Goal: Find specific page/section: Find specific page/section

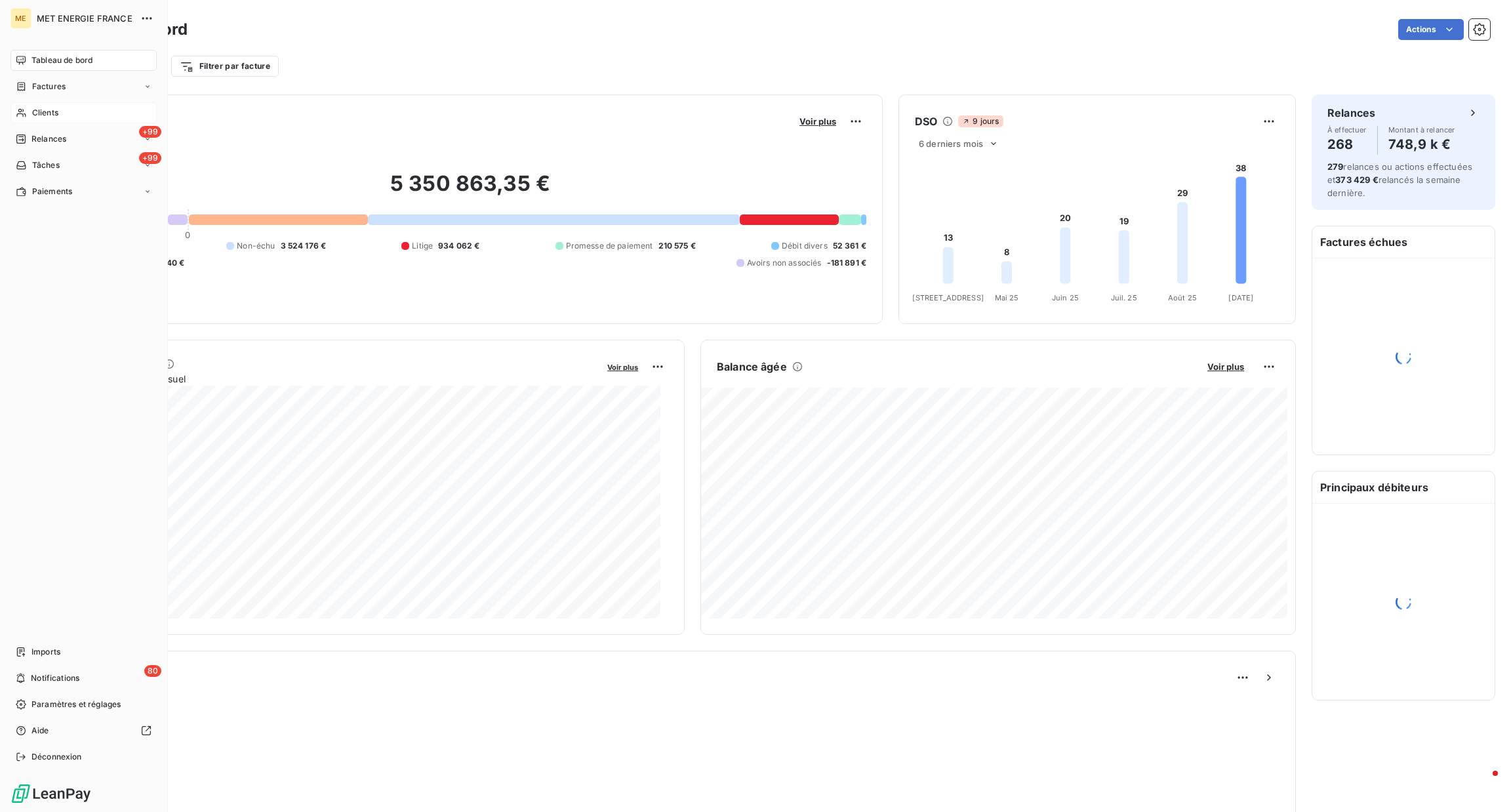
click at [38, 111] on span "Clients" at bounding box center [46, 113] width 27 height 12
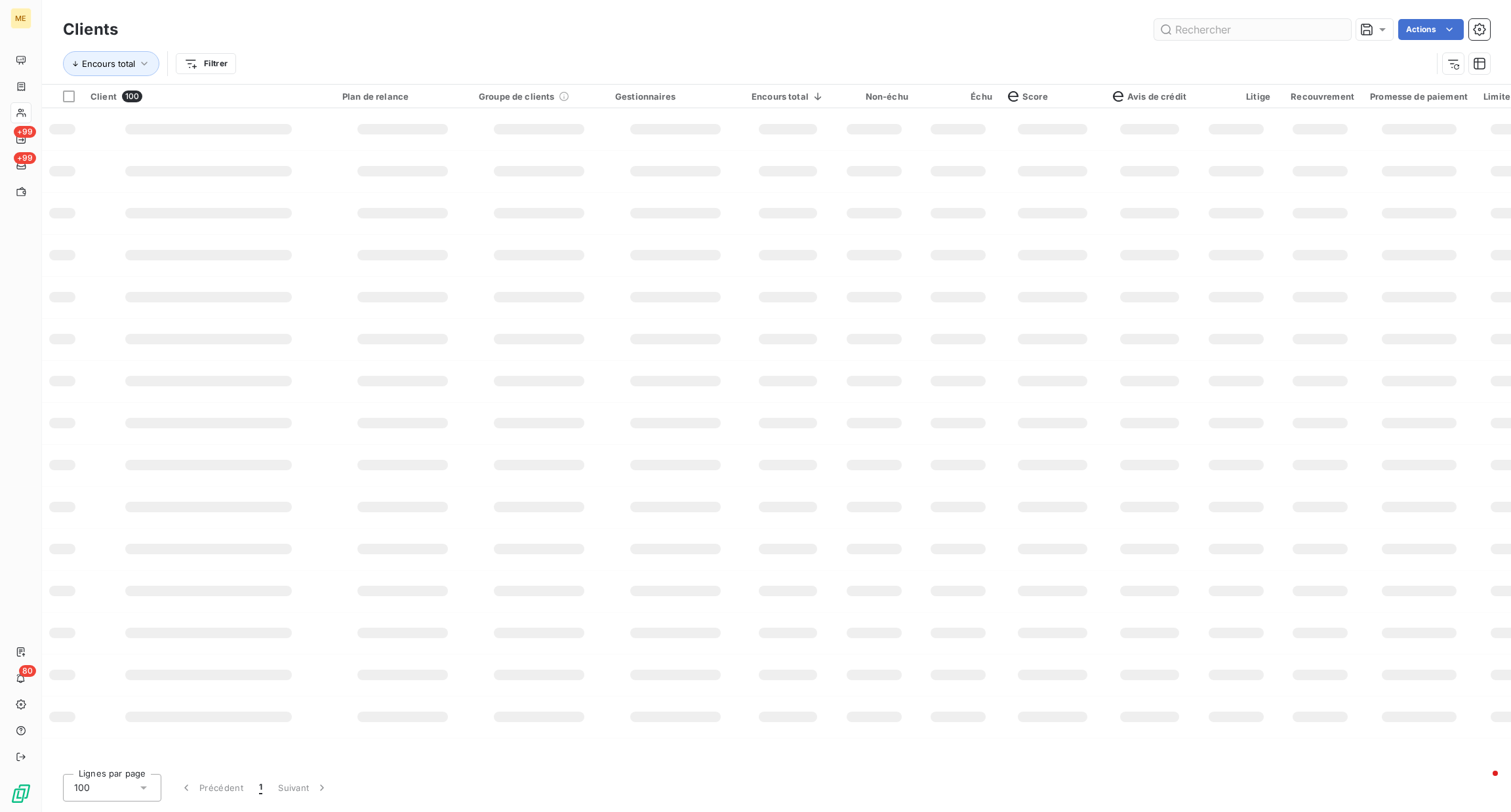
click at [1223, 30] on input "text" at bounding box center [1252, 29] width 197 height 21
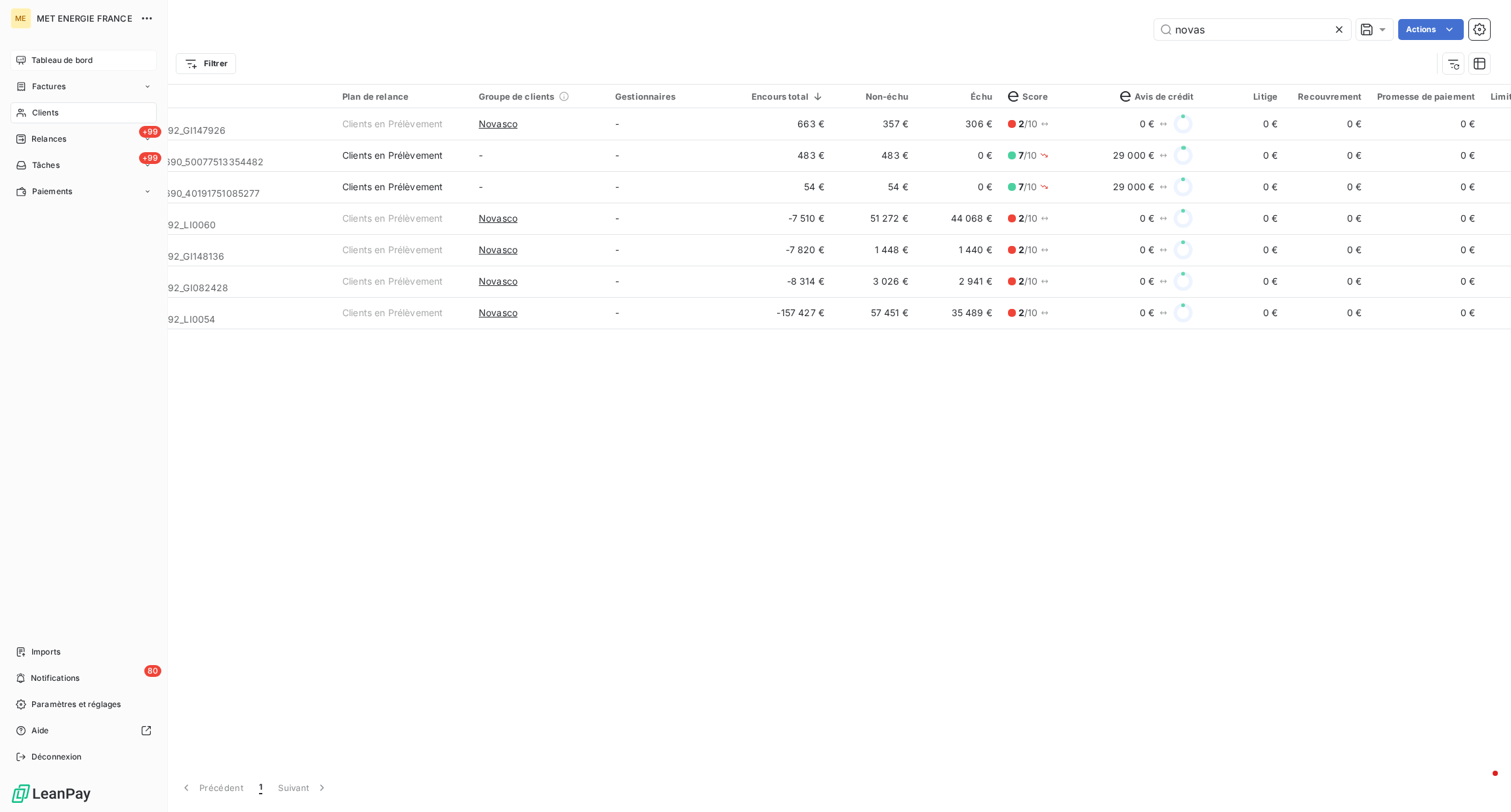
type input "novas"
click at [61, 67] on div "Tableau de bord" at bounding box center [84, 60] width 146 height 21
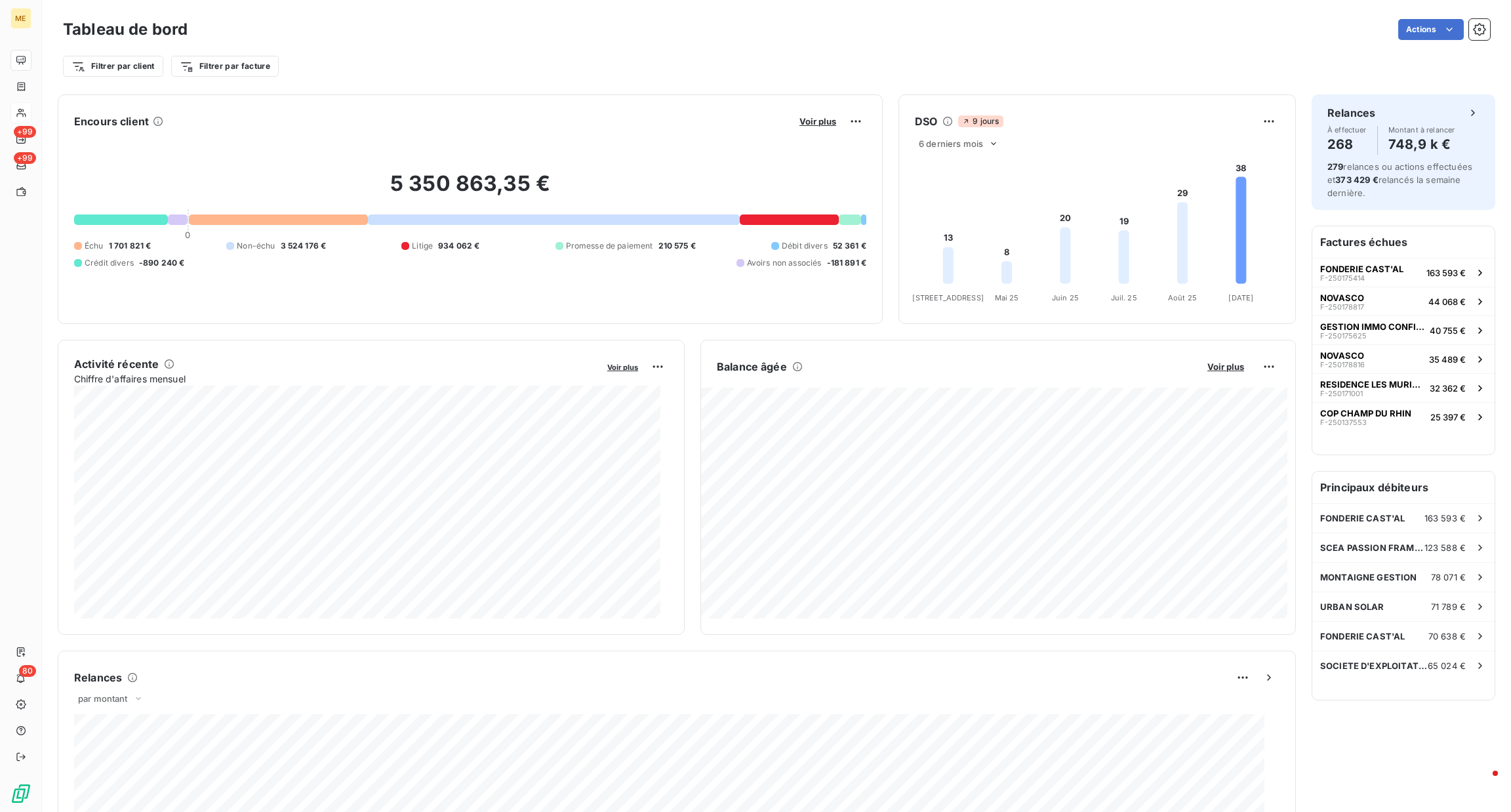
click at [796, 114] on div "Voir plus" at bounding box center [831, 121] width 71 height 21
click at [801, 127] on button "Voir plus" at bounding box center [818, 121] width 45 height 12
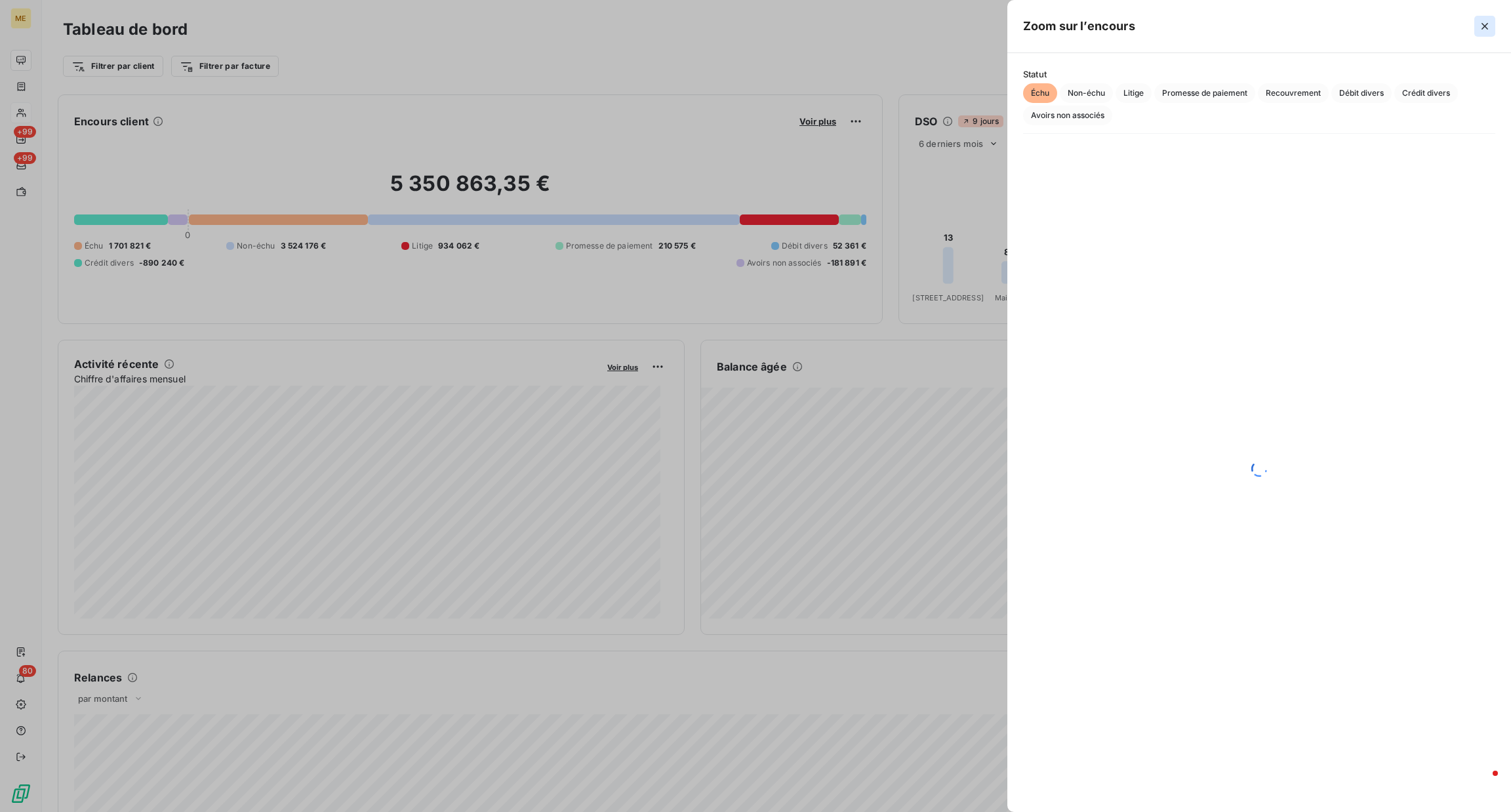
click at [1484, 33] on button "button" at bounding box center [1484, 26] width 21 height 21
